Goal: Task Accomplishment & Management: Complete application form

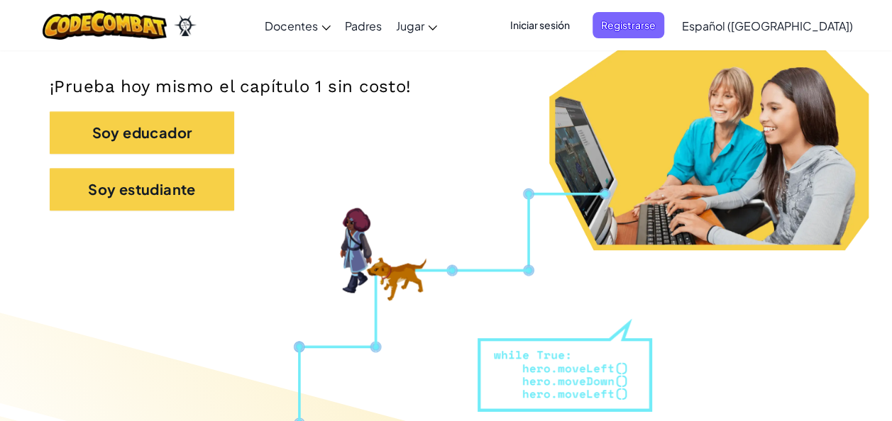
scroll to position [312, 0]
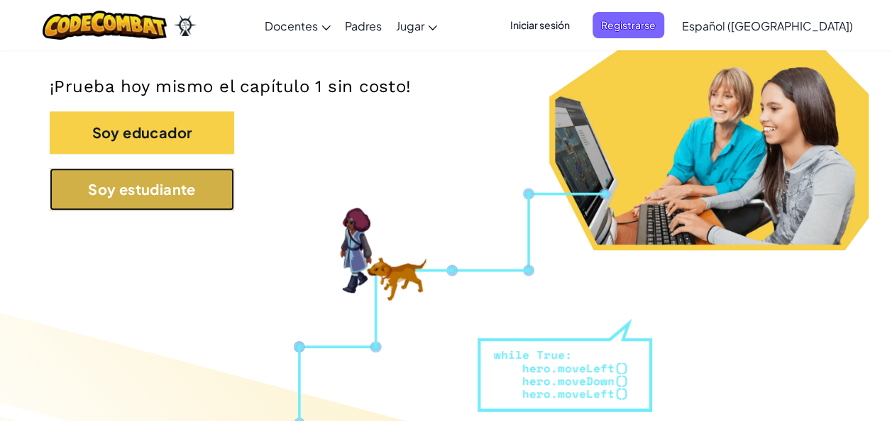
click at [163, 190] on button "Soy estudiante" at bounding box center [142, 189] width 184 height 43
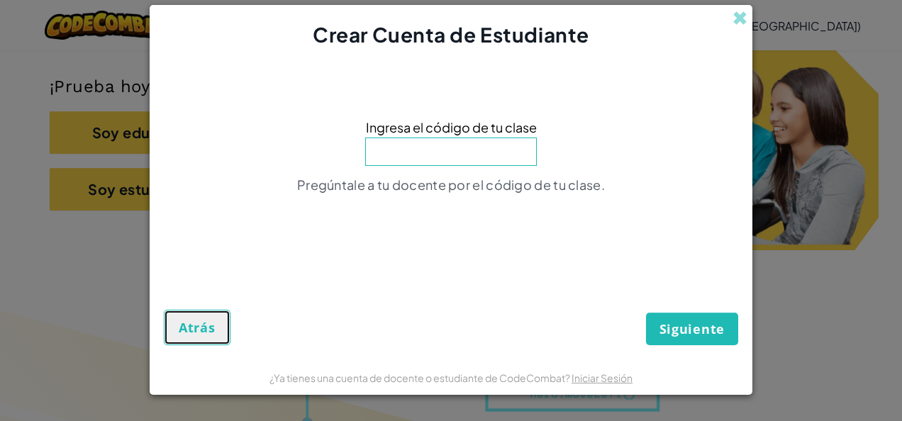
click at [172, 326] on button "Atrás" at bounding box center [197, 327] width 67 height 35
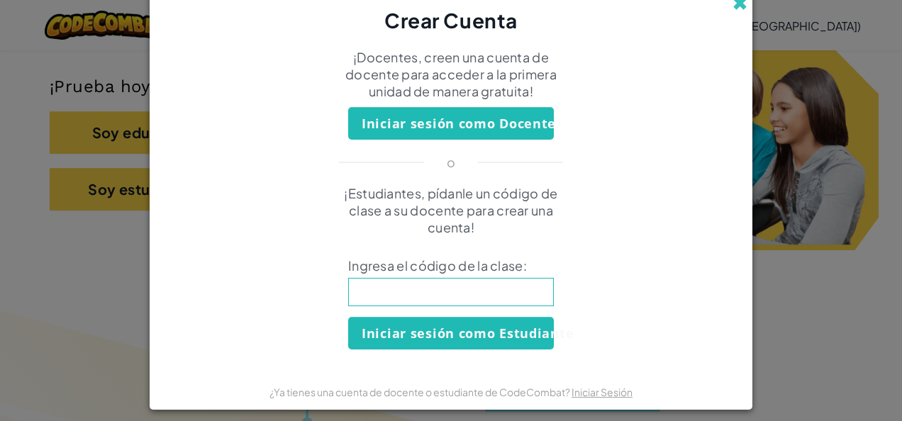
click at [737, 11] on span at bounding box center [740, 3] width 15 height 15
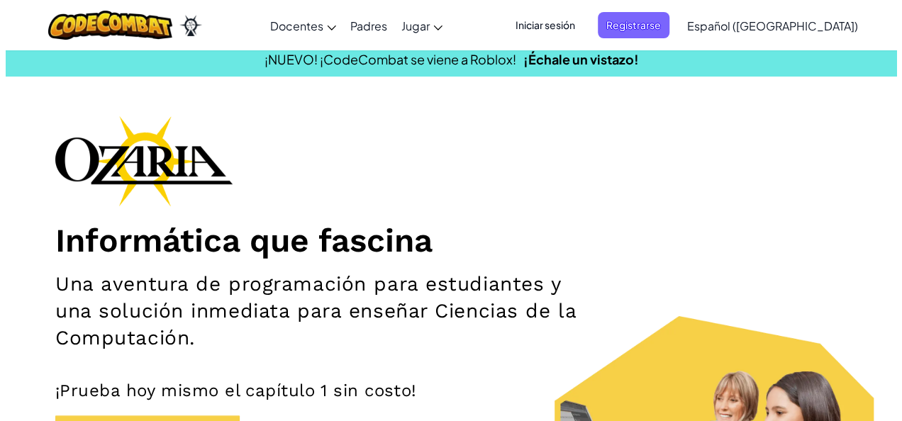
scroll to position [0, 0]
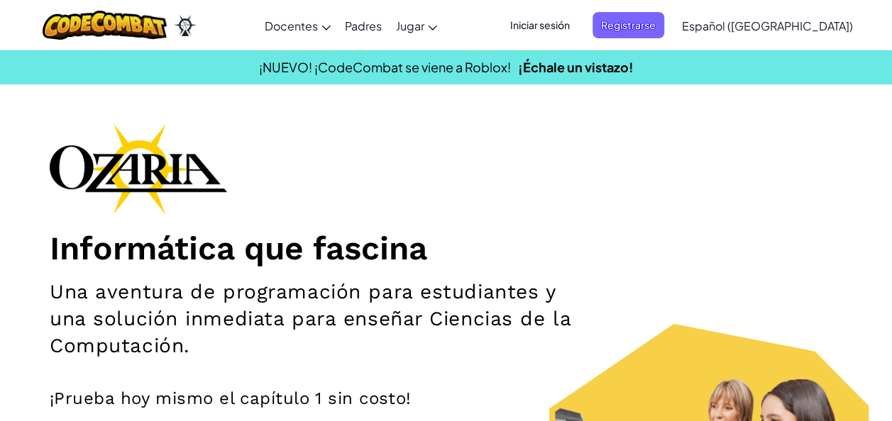
click at [578, 31] on span "Iniciar sesión" at bounding box center [539, 25] width 77 height 26
